Goal: Task Accomplishment & Management: Use online tool/utility

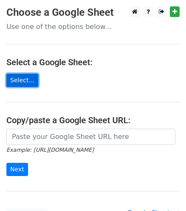
click at [17, 77] on link "Select..." at bounding box center [22, 80] width 32 height 13
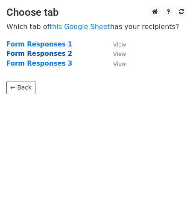
click at [47, 56] on strong "Form Responses 2" at bounding box center [39, 54] width 66 height 8
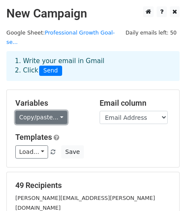
click at [56, 111] on link "Copy/paste..." at bounding box center [41, 117] width 52 height 13
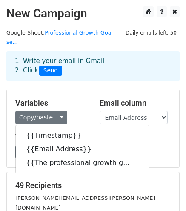
click at [74, 98] on h5 "Variables" at bounding box center [51, 102] width 72 height 9
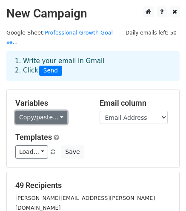
click at [56, 111] on link "Copy/paste..." at bounding box center [41, 117] width 52 height 13
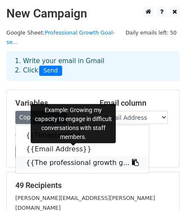
click at [53, 156] on link "{{The professional growth g..." at bounding box center [82, 163] width 133 height 14
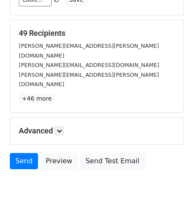
scroll to position [152, 0]
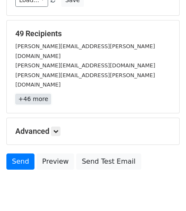
click at [35, 94] on link "+46 more" at bounding box center [33, 99] width 36 height 11
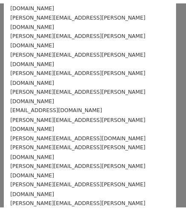
scroll to position [0, 0]
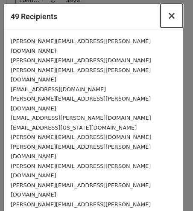
click at [167, 17] on span "×" at bounding box center [171, 16] width 9 height 12
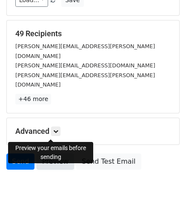
click at [53, 153] on link "Preview" at bounding box center [56, 161] width 38 height 16
click at [15, 153] on link "Send" at bounding box center [20, 161] width 28 height 16
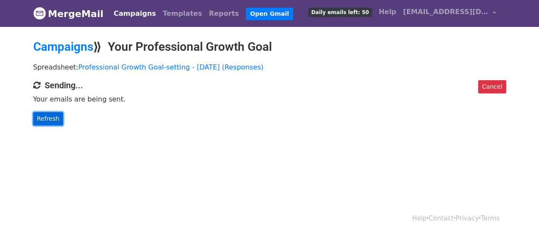
click at [54, 114] on link "Refresh" at bounding box center [48, 118] width 30 height 13
click at [42, 115] on link "Refresh" at bounding box center [48, 118] width 30 height 13
